Goal: Find specific page/section: Find specific page/section

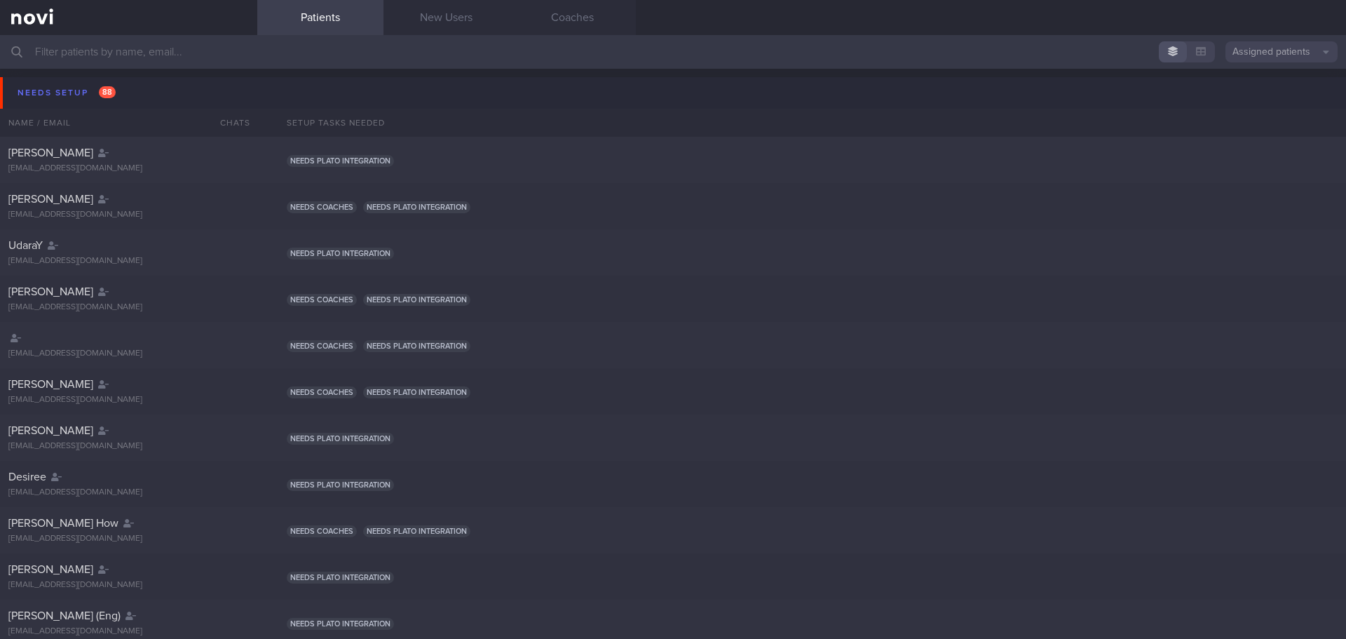
click at [196, 44] on input "text" at bounding box center [673, 52] width 1346 height 34
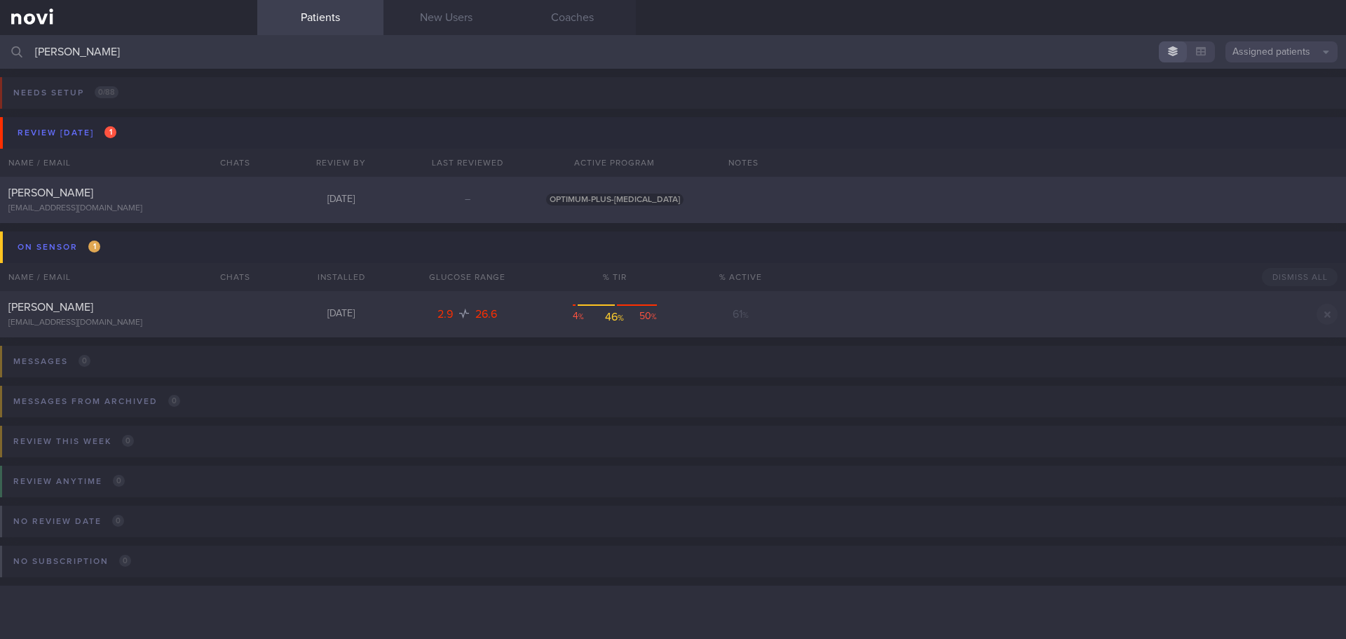
type input "[PERSON_NAME]"
click at [60, 199] on div "[PERSON_NAME]" at bounding box center [126, 193] width 237 height 14
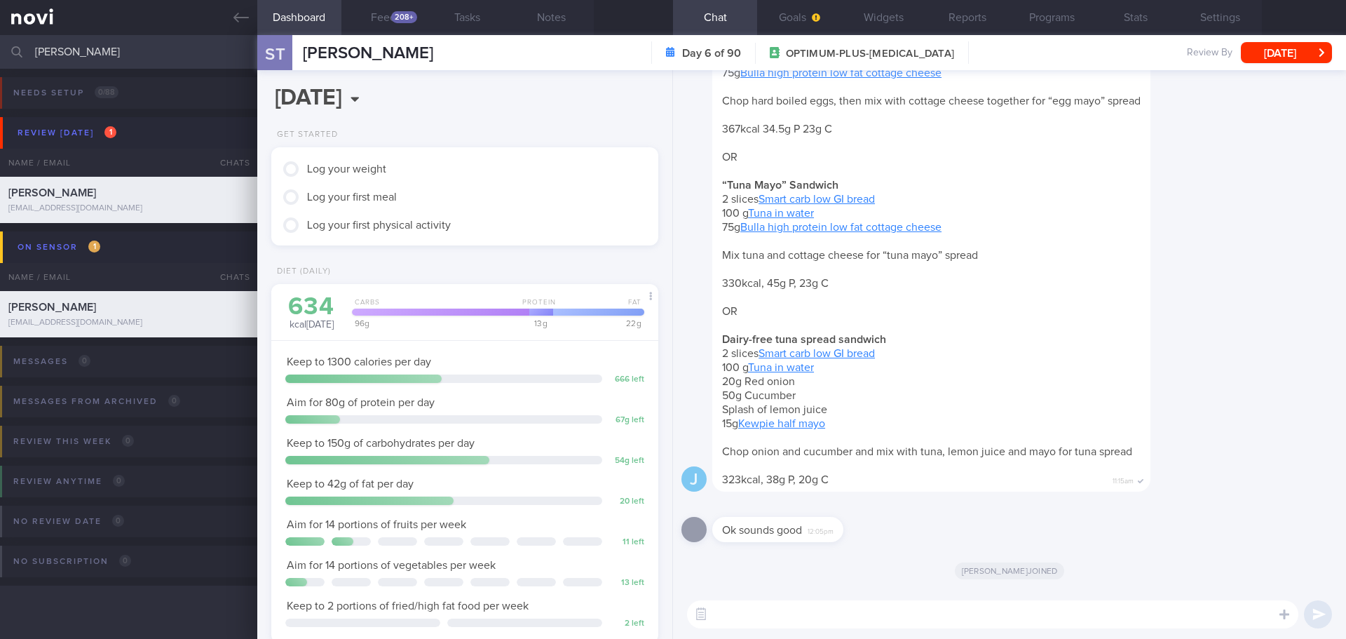
click at [988, 304] on div "Breakfast: “Egg Mayo” Sandwich 2 slices Smart carb low GI bread 2 eggs 75g Bull…" at bounding box center [931, 240] width 438 height 502
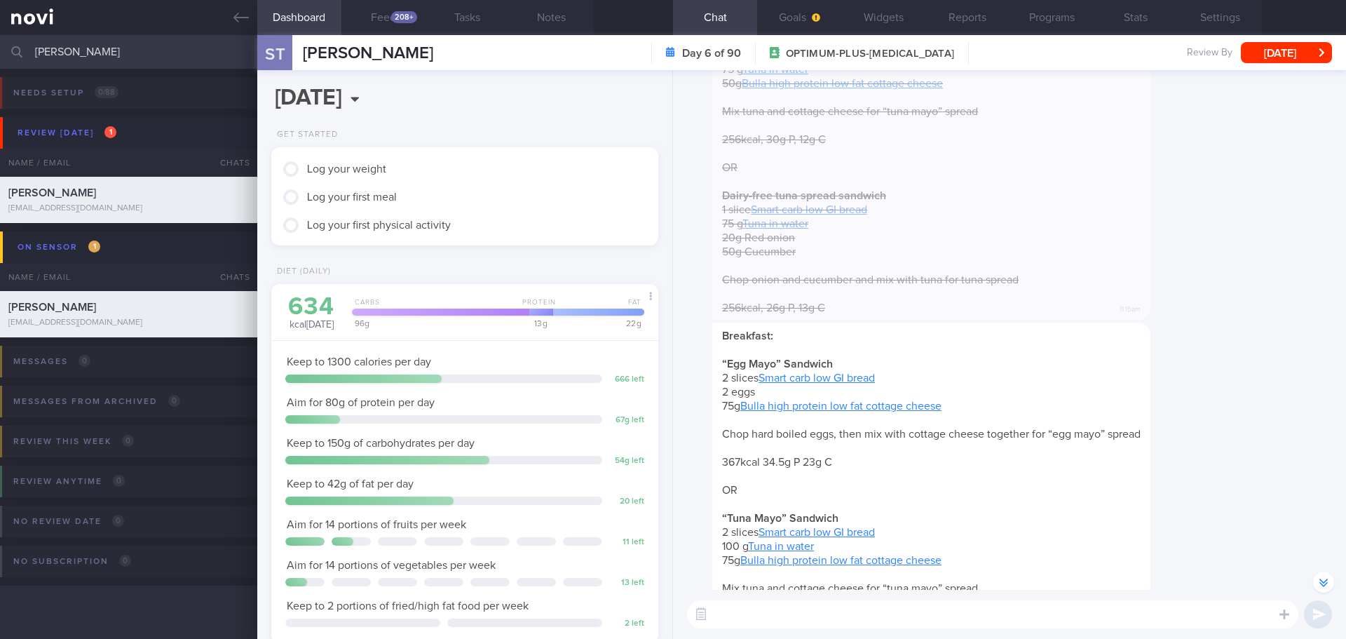
scroll to position [-350, 0]
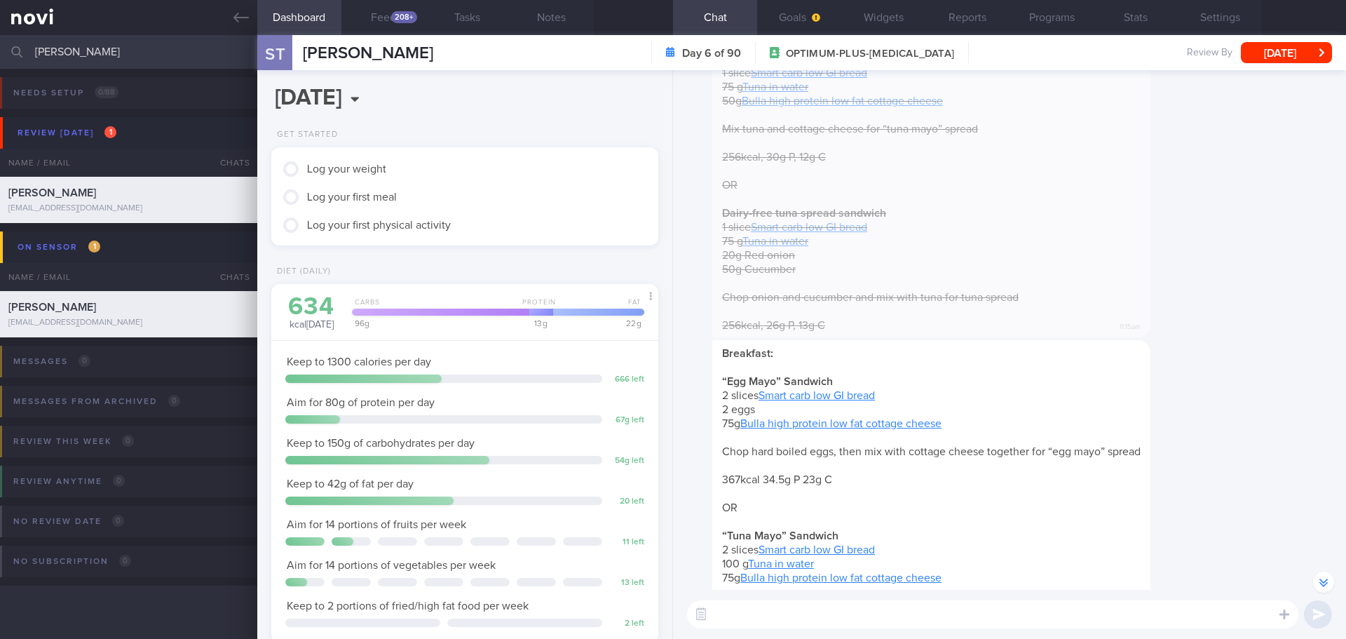
click at [582, 118] on div "[DATE], 26 Aug Get Started Log your weight Log your first meal Log your first p…" at bounding box center [465, 354] width 416 height 568
click at [1004, 256] on div "Breakfast: “Egg mayo” Sandwich 1 slice Smart carb low GI bread 2 eggs 50g Bulla…" at bounding box center [931, 100] width 438 height 474
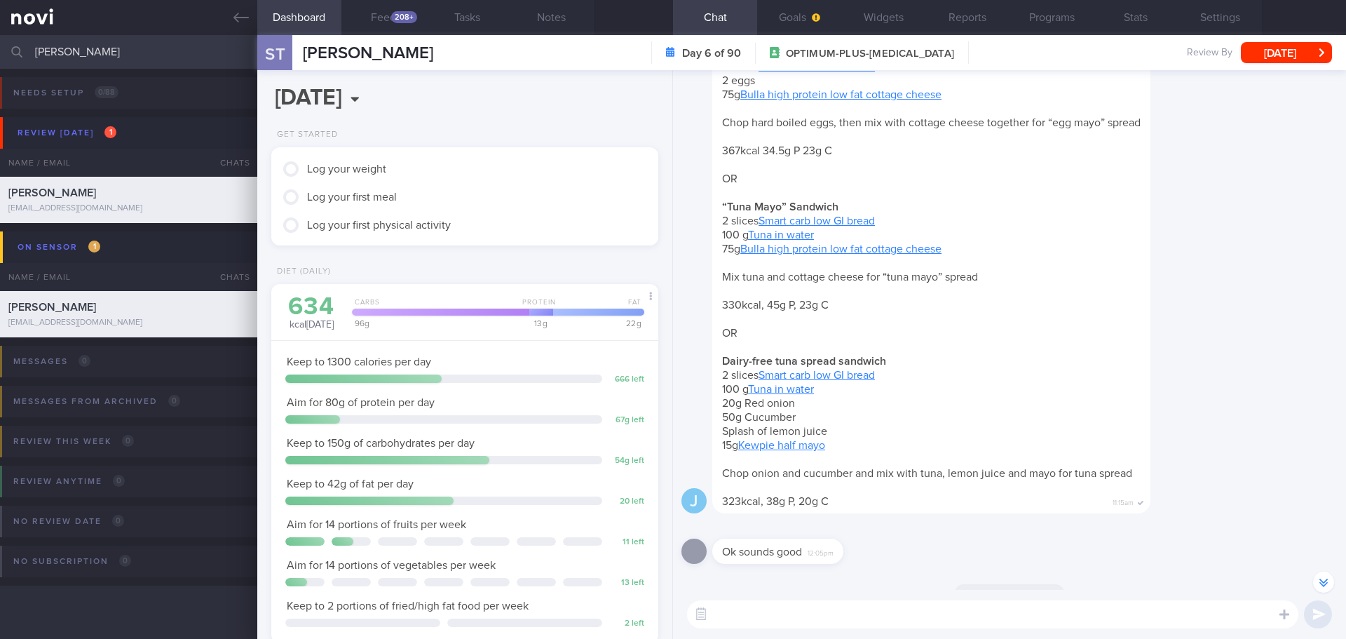
scroll to position [0, 0]
